Goal: Find specific page/section: Find specific page/section

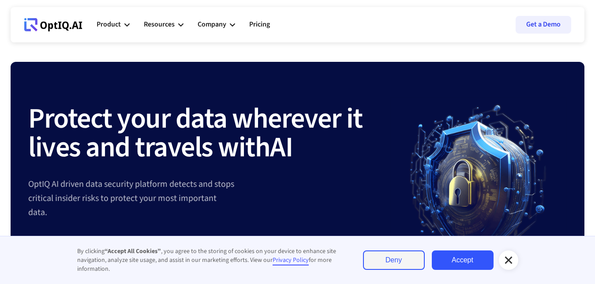
click at [508, 263] on icon at bounding box center [509, 260] width 11 height 11
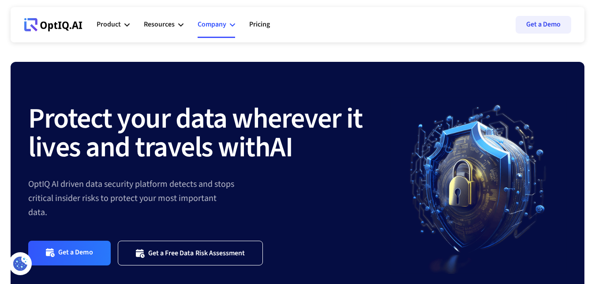
click at [230, 29] on div "Company" at bounding box center [217, 24] width 38 height 26
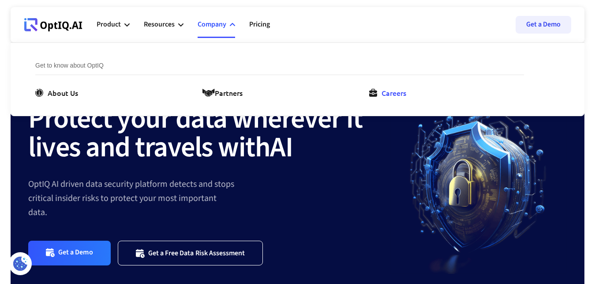
click at [404, 90] on div "Careers" at bounding box center [394, 92] width 25 height 11
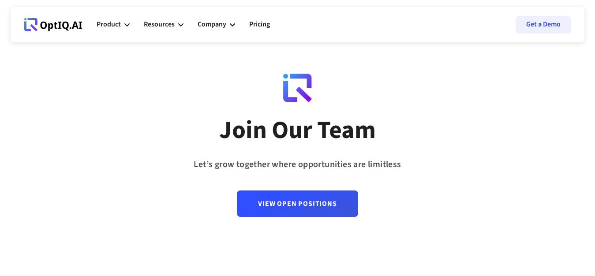
click at [327, 199] on link "View Open Positions" at bounding box center [297, 204] width 121 height 26
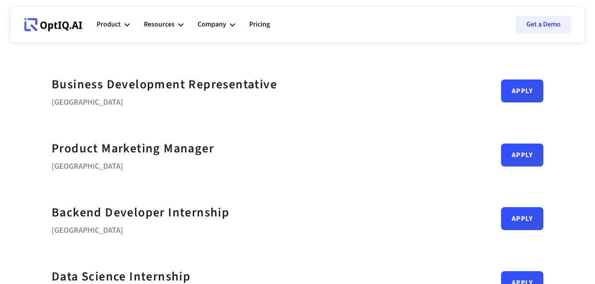
scroll to position [327, 0]
